Goal: Check status: Check status

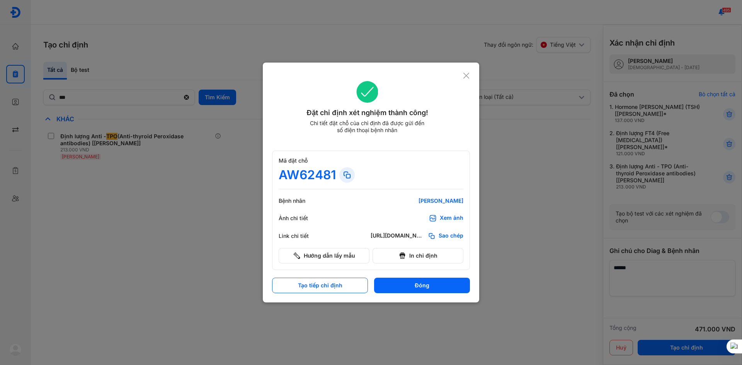
click at [464, 71] on div "Đặt chỉ định xét nghiệm thành công! Chi tiết đặt chỗ của chỉ định đã được gửi đ…" at bounding box center [371, 183] width 216 height 240
click at [427, 289] on button "Đóng" at bounding box center [422, 285] width 96 height 15
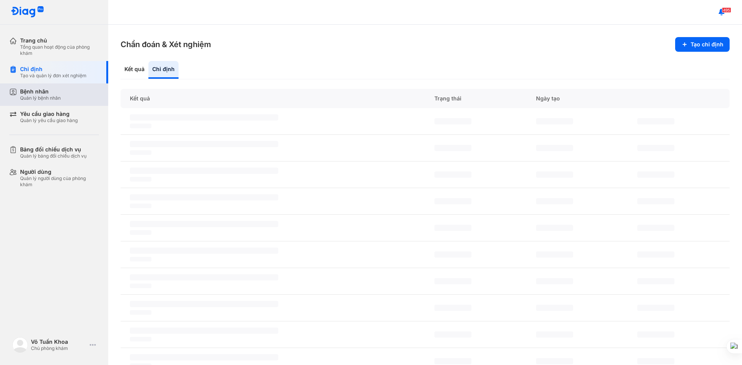
click at [51, 96] on div "Quản lý bệnh nhân" at bounding box center [40, 98] width 41 height 6
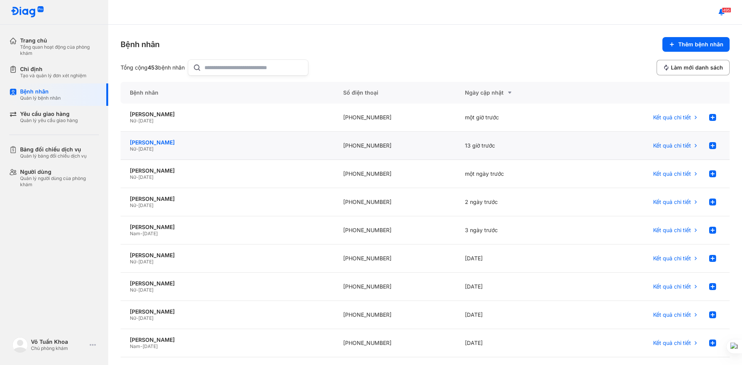
click at [176, 140] on div "[PERSON_NAME]" at bounding box center [227, 142] width 195 height 7
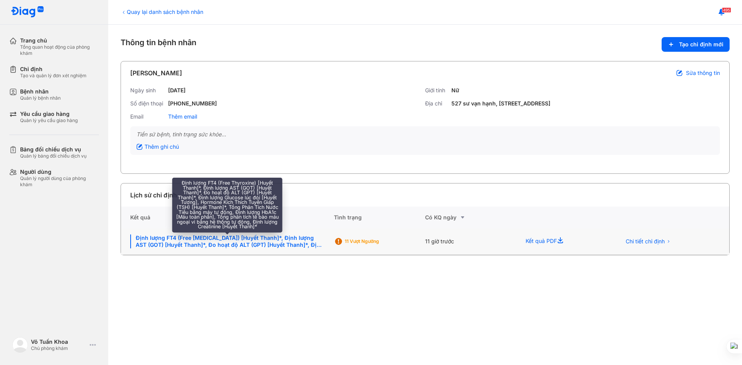
click at [207, 242] on div "Định lượng FT4 (Free [MEDICAL_DATA]) [Huyết Thanh]*, Định lượng AST (GOT) [Huyế…" at bounding box center [227, 242] width 194 height 14
